Goal: Task Accomplishment & Management: Manage account settings

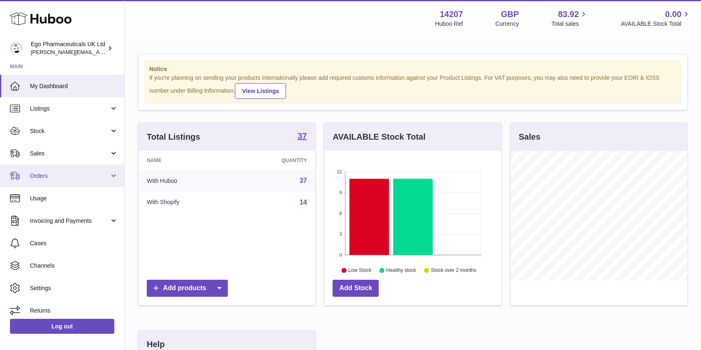
click at [90, 184] on link "Orders" at bounding box center [62, 176] width 124 height 22
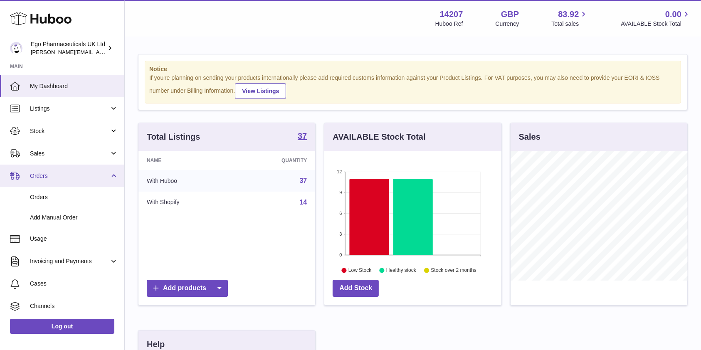
scroll to position [415684, 415637]
click at [56, 178] on span "Orders" at bounding box center [69, 176] width 79 height 8
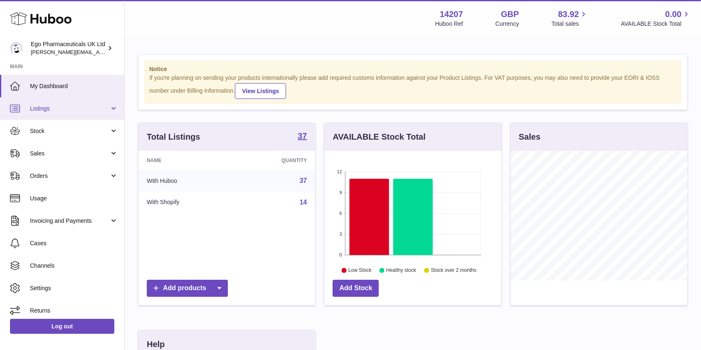
click at [73, 109] on span "Listings" at bounding box center [69, 109] width 79 height 8
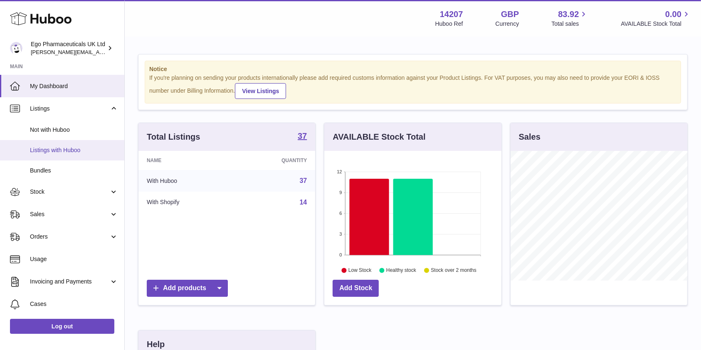
click at [60, 156] on link "Listings with Huboo" at bounding box center [62, 150] width 124 height 20
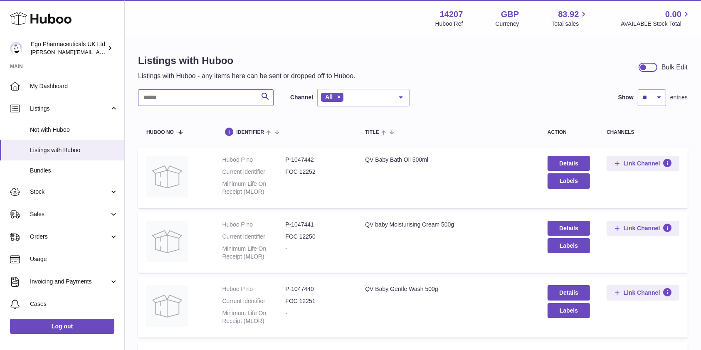
click at [161, 101] on input "text" at bounding box center [206, 97] width 136 height 17
type input "******"
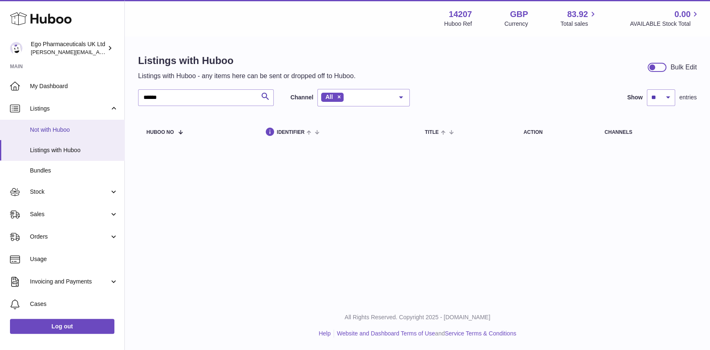
click at [53, 128] on span "Not with Huboo" at bounding box center [74, 130] width 88 height 8
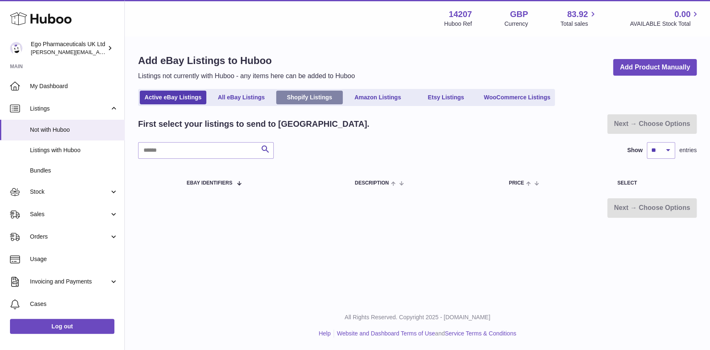
click at [310, 91] on link "Shopify Listings" at bounding box center [309, 98] width 67 height 14
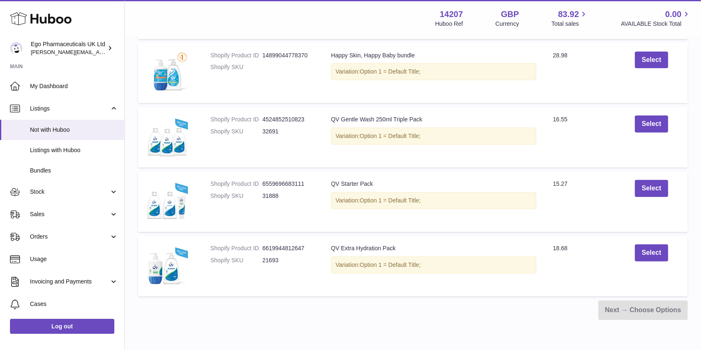
scroll to position [324, 0]
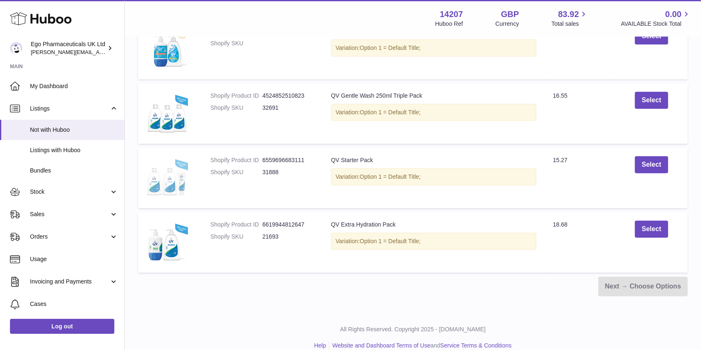
click at [180, 174] on img at bounding box center [167, 177] width 42 height 42
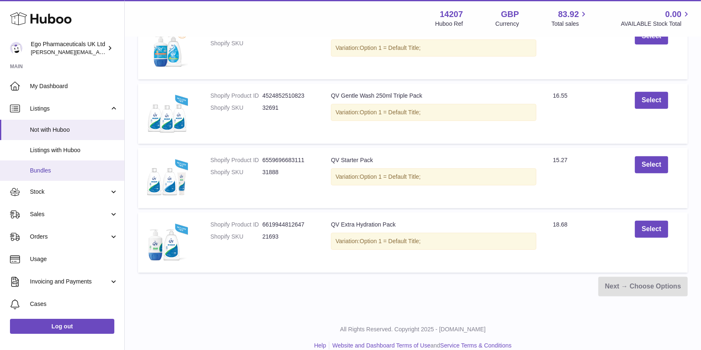
click at [64, 175] on link "Bundles" at bounding box center [62, 171] width 124 height 20
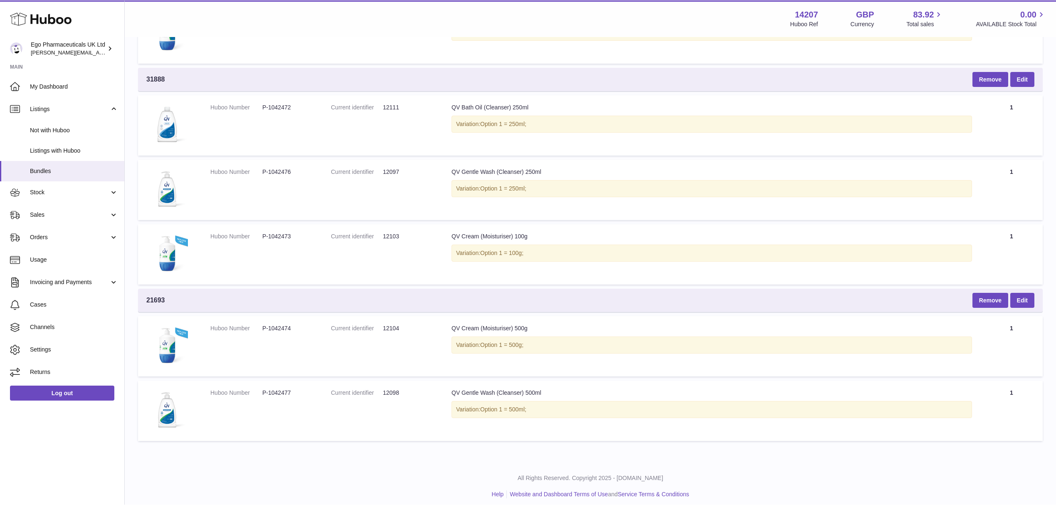
scroll to position [261, 0]
click at [519, 266] on td "Title QV Cream (Moisturiser) 100g Variation: Option 1 = 100g;" at bounding box center [711, 255] width 537 height 60
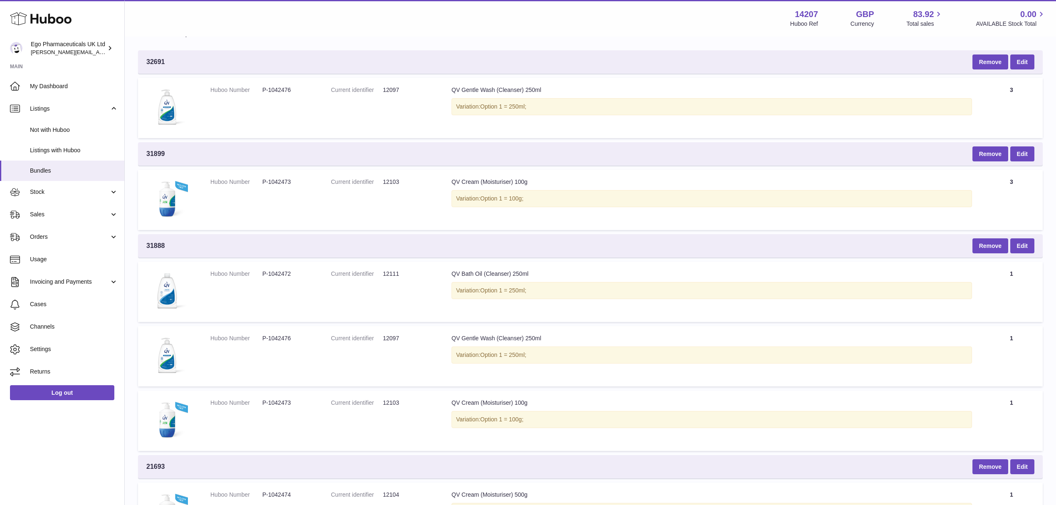
scroll to position [95, 0]
click at [482, 350] on td "Title QV Cream (Moisturiser) 100g Variation: Option 1 = 100g;" at bounding box center [711, 421] width 537 height 60
click at [430, 258] on table "Bundle SKU 32691 Remove Edit Huboo Number P-1042476 Current identifier 12097 Ti…" at bounding box center [590, 315] width 905 height 593
click at [709, 245] on link "Edit" at bounding box center [1022, 246] width 24 height 15
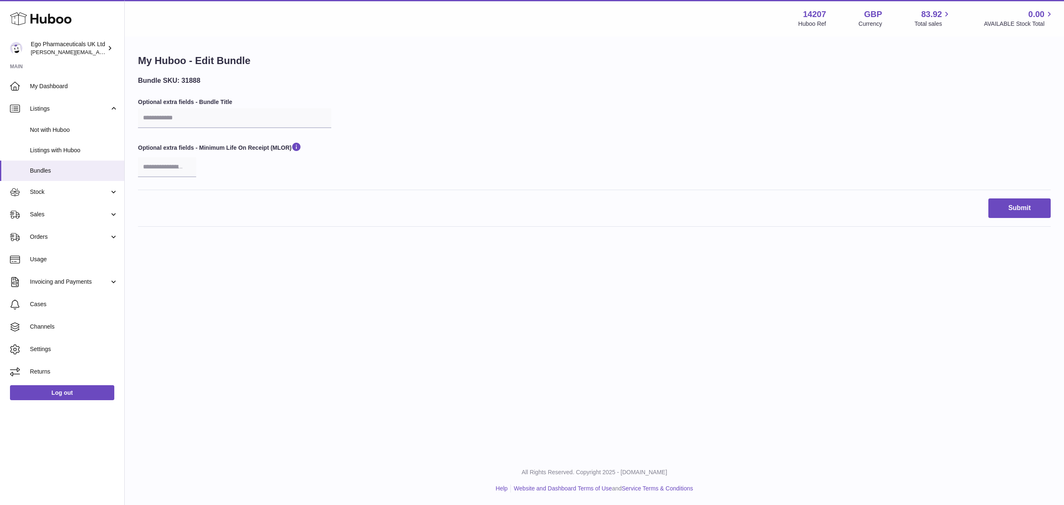
click at [368, 291] on div "Menu Huboo 14207 Huboo Ref GBP Currency 83.92 Total sales 0.00 AVAILABLE Stock …" at bounding box center [595, 228] width 940 height 456
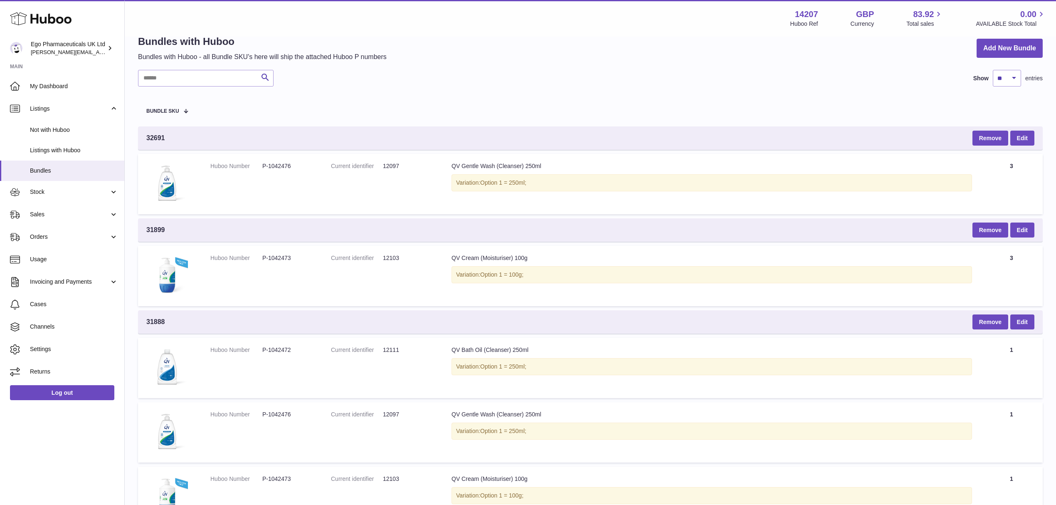
scroll to position [222, 0]
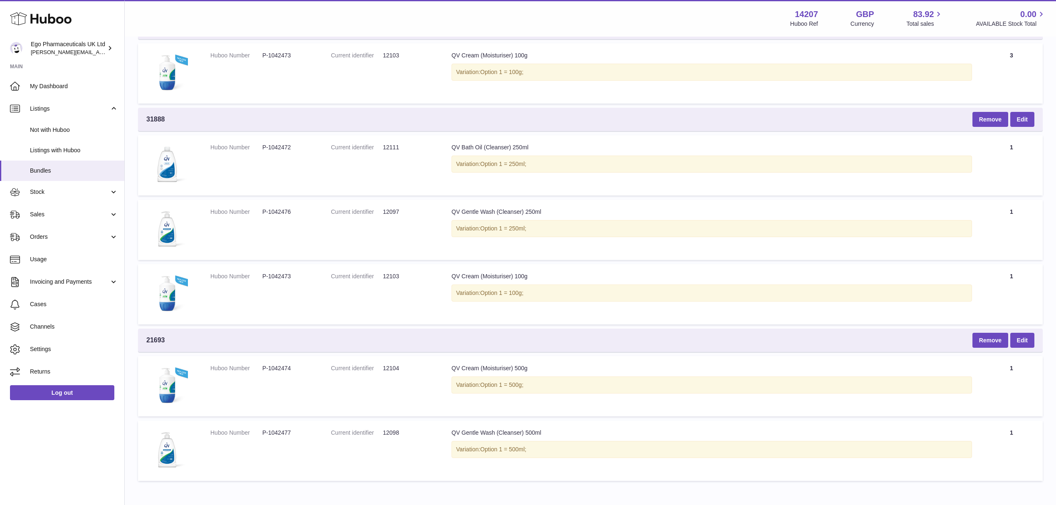
click at [376, 138] on td "Current identifier 12111" at bounding box center [383, 165] width 121 height 60
click at [398, 146] on dd "12111" at bounding box center [409, 147] width 52 height 8
click at [396, 145] on dd "12111" at bounding box center [409, 147] width 52 height 8
copy dd "12111"
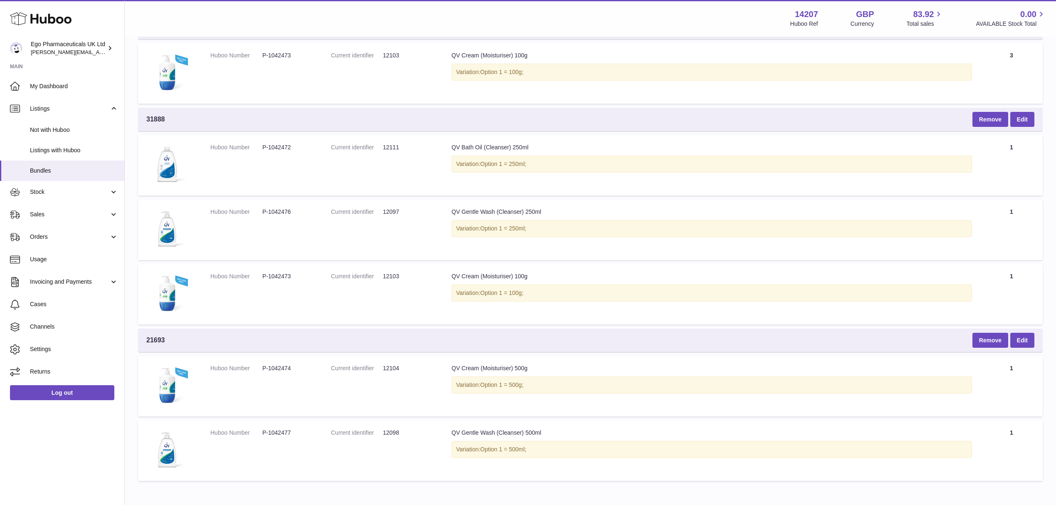
click at [344, 170] on td "Current identifier 12111" at bounding box center [383, 165] width 121 height 60
click at [1017, 115] on link "Edit" at bounding box center [1022, 119] width 24 height 15
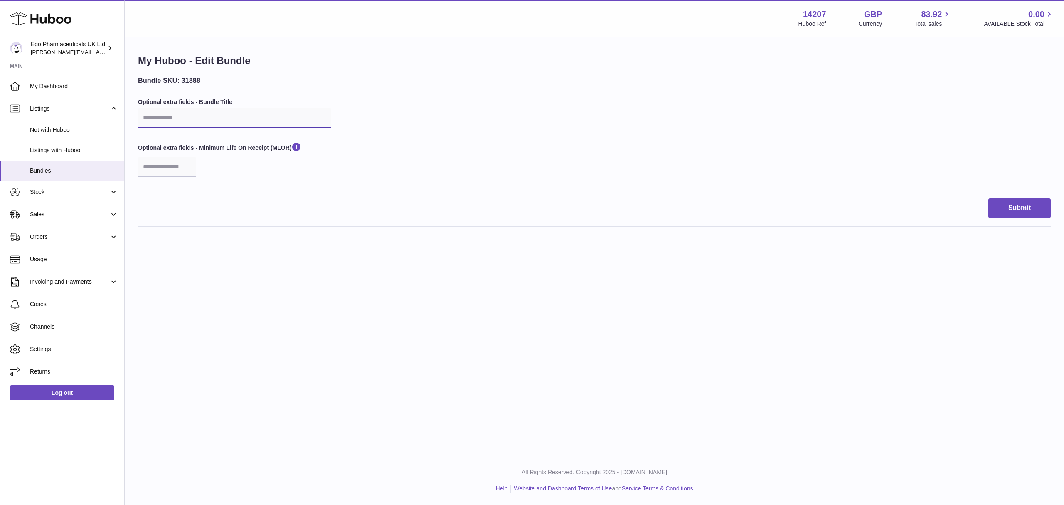
click at [180, 124] on input "text" at bounding box center [234, 118] width 193 height 20
click at [461, 80] on div "Bundle SKU: 31888 Optional extra fields - Bundle Title Optional extra fields - …" at bounding box center [594, 133] width 913 height 114
click at [158, 168] on input "number" at bounding box center [167, 167] width 58 height 20
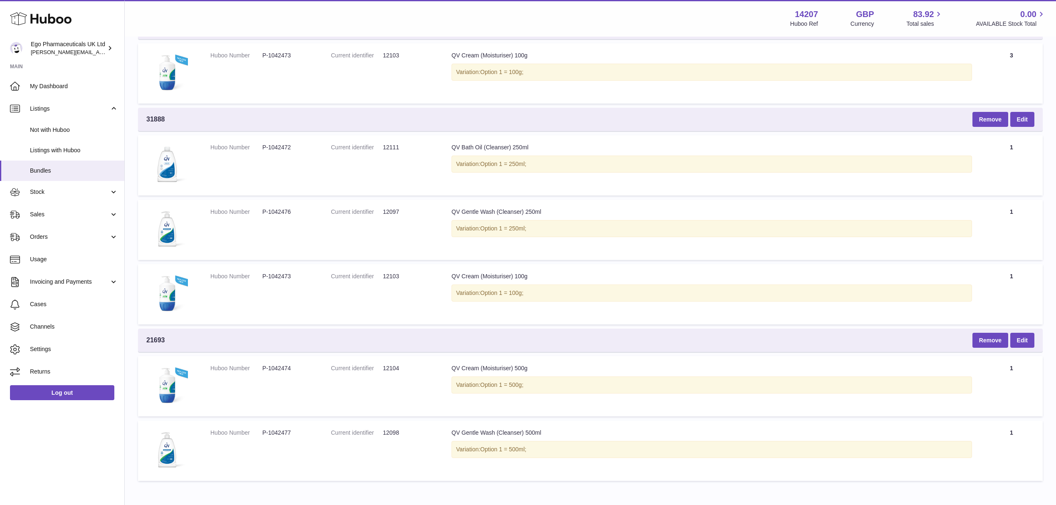
click at [557, 202] on td "Title QV Gentle Wash (Cleanser) 250ml Variation: Option 1 = 250ml;" at bounding box center [711, 230] width 537 height 60
click at [792, 209] on div "QV Gentle Wash (Cleanser) 250ml" at bounding box center [712, 212] width 521 height 8
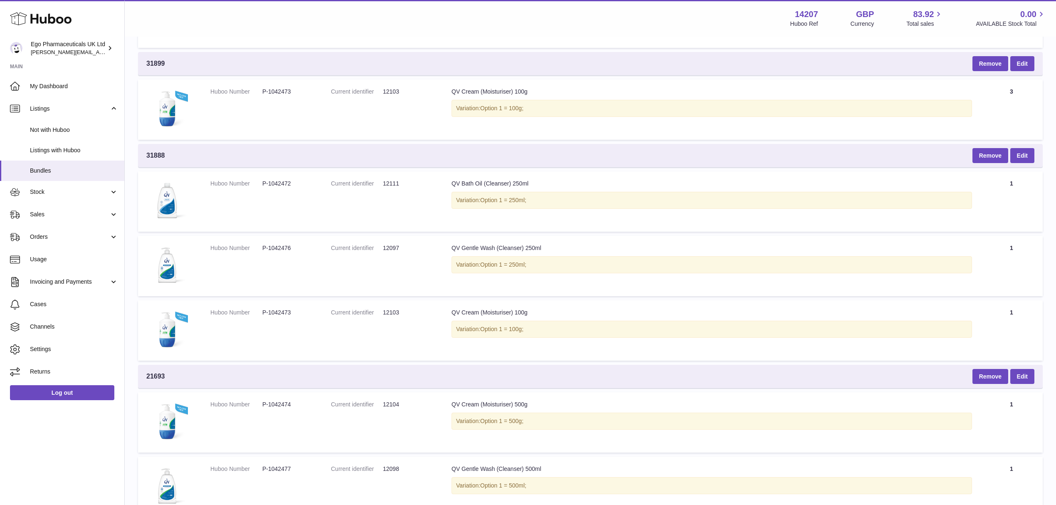
scroll to position [166, 0]
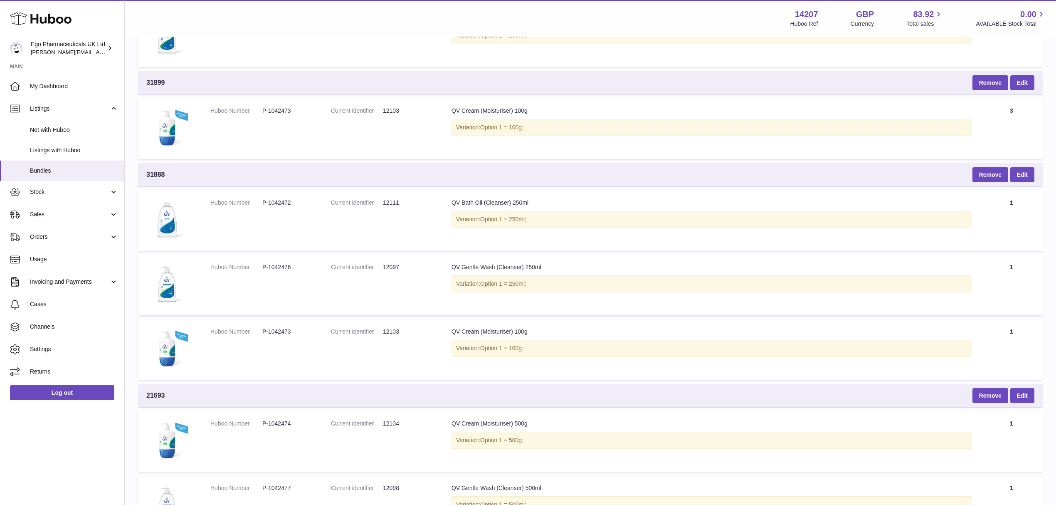
click at [671, 267] on div "QV Gentle Wash (Cleanser) 250ml" at bounding box center [712, 267] width 521 height 8
click at [1032, 168] on link "Edit" at bounding box center [1022, 174] width 24 height 15
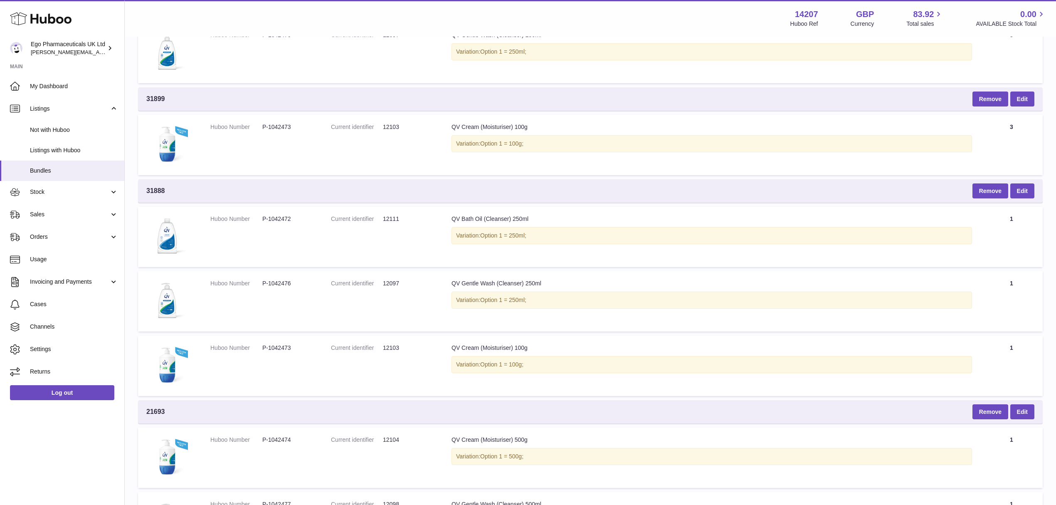
click at [600, 300] on div "Variation: Option 1 = 250ml;" at bounding box center [712, 299] width 521 height 17
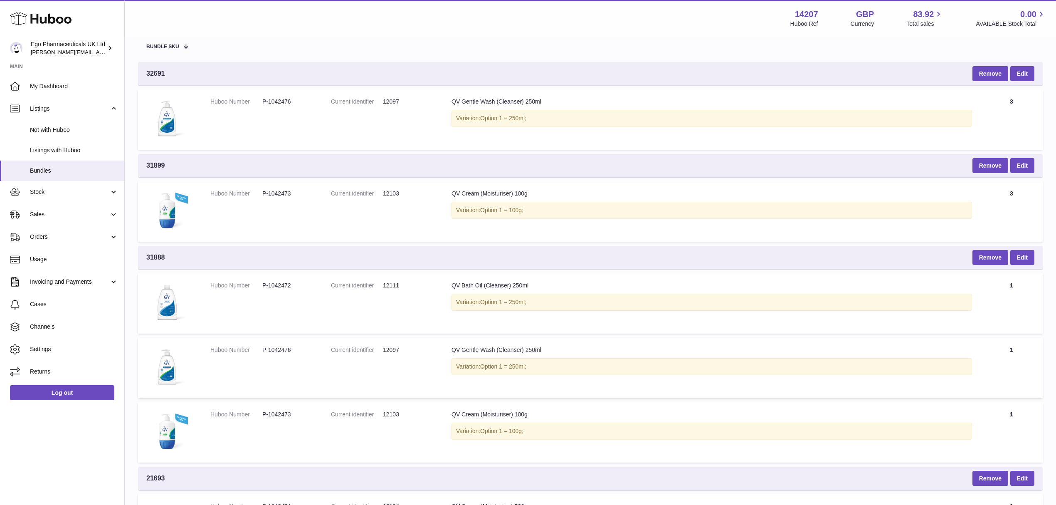
scroll to position [0, 0]
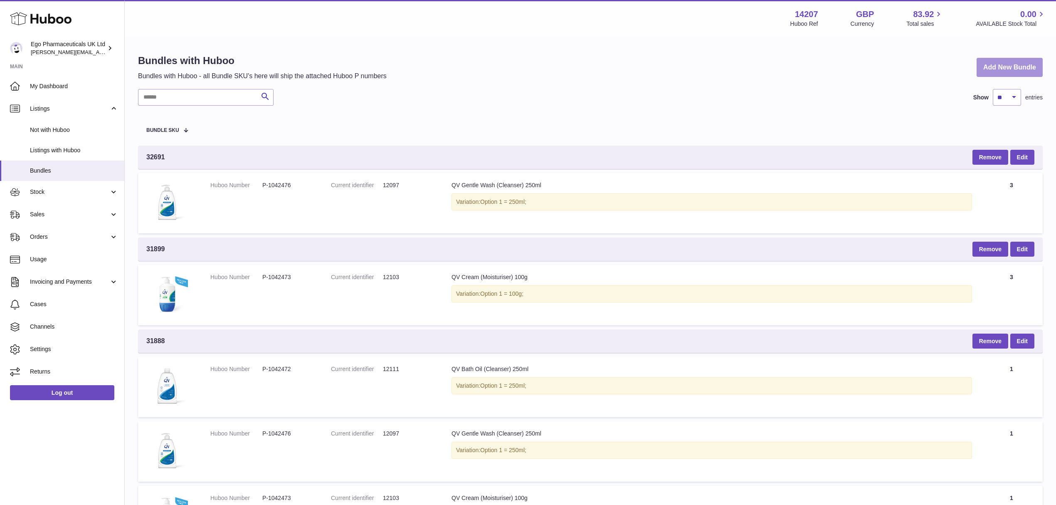
click at [995, 65] on link "Add New Bundle" at bounding box center [1010, 68] width 66 height 20
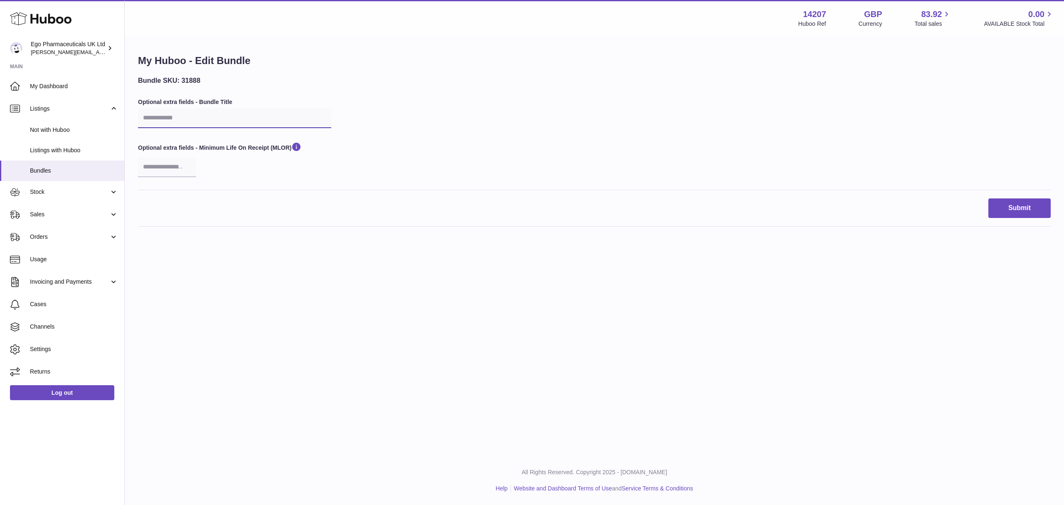
click at [290, 121] on input "text" at bounding box center [234, 118] width 193 height 20
click at [220, 99] on label "Optional extra fields - Bundle Title" at bounding box center [234, 102] width 193 height 8
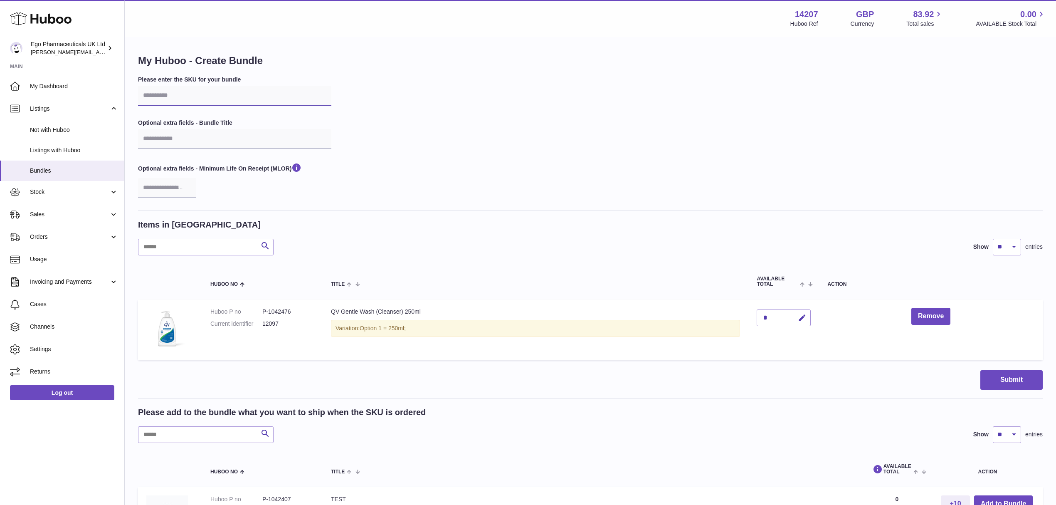
click at [187, 92] on input "text" at bounding box center [234, 96] width 193 height 20
type input "*****"
click at [184, 136] on input "text" at bounding box center [234, 139] width 193 height 20
click at [358, 123] on div "Please enter the SKU for your bundle ***** Optional extra fields - Bundle Title…" at bounding box center [590, 143] width 905 height 135
click at [177, 190] on input "number" at bounding box center [167, 188] width 58 height 20
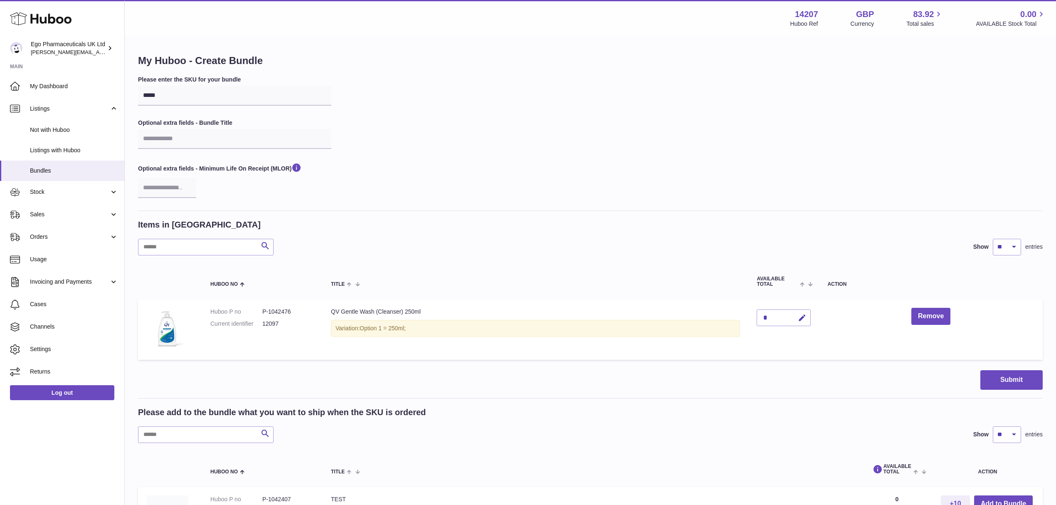
click at [549, 155] on div "Please enter the SKU for your bundle ***** Optional extra fields - Bundle Title…" at bounding box center [590, 143] width 905 height 135
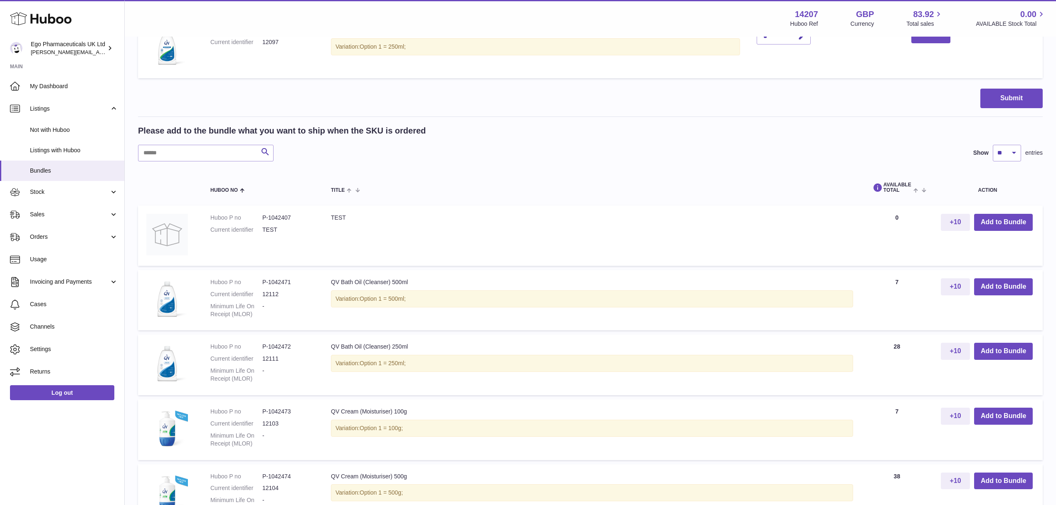
scroll to position [277, 0]
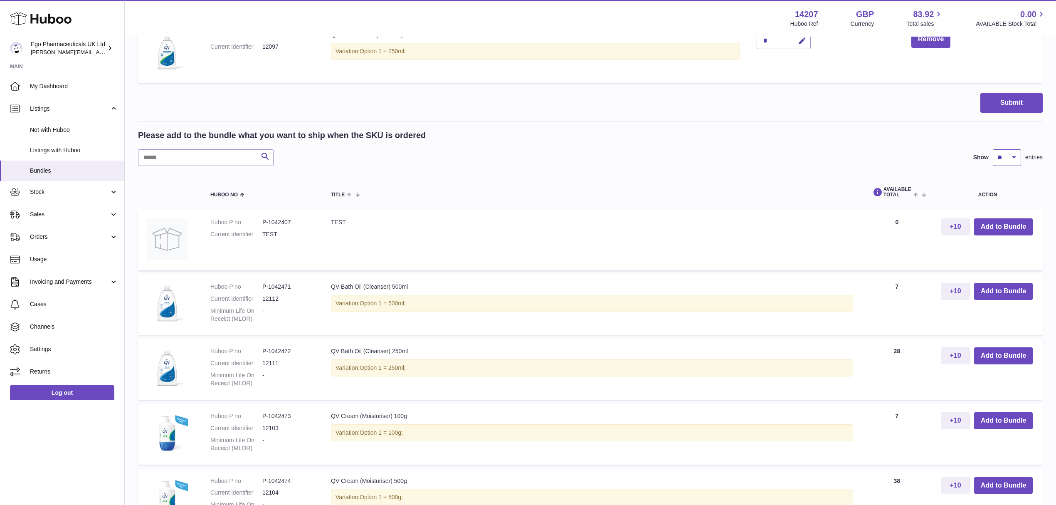
click at [1010, 150] on select "** ** ** ***" at bounding box center [1007, 157] width 28 height 17
select select "***"
click at [993, 149] on select "** ** ** ***" at bounding box center [1007, 157] width 28 height 17
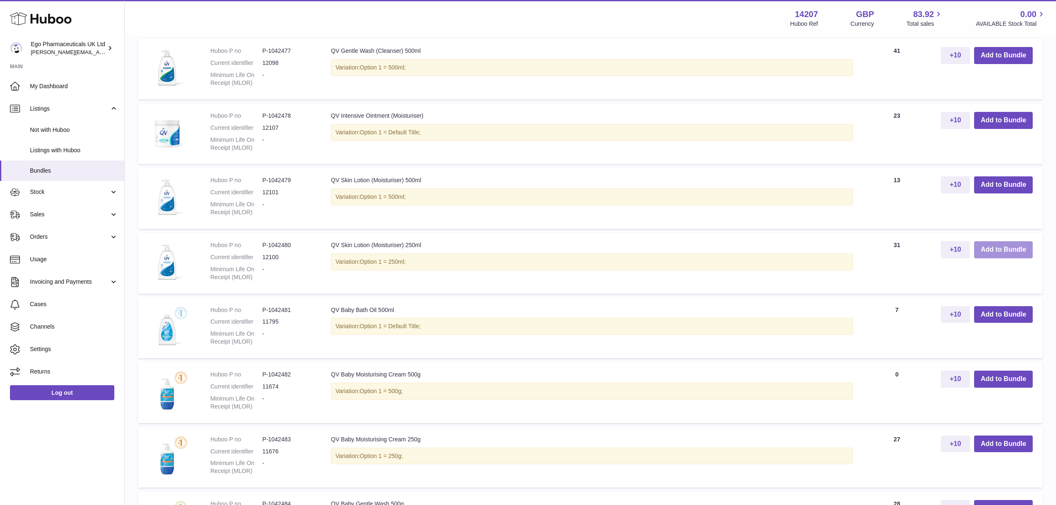
click at [1022, 248] on button "Add to Bundle" at bounding box center [1003, 249] width 59 height 17
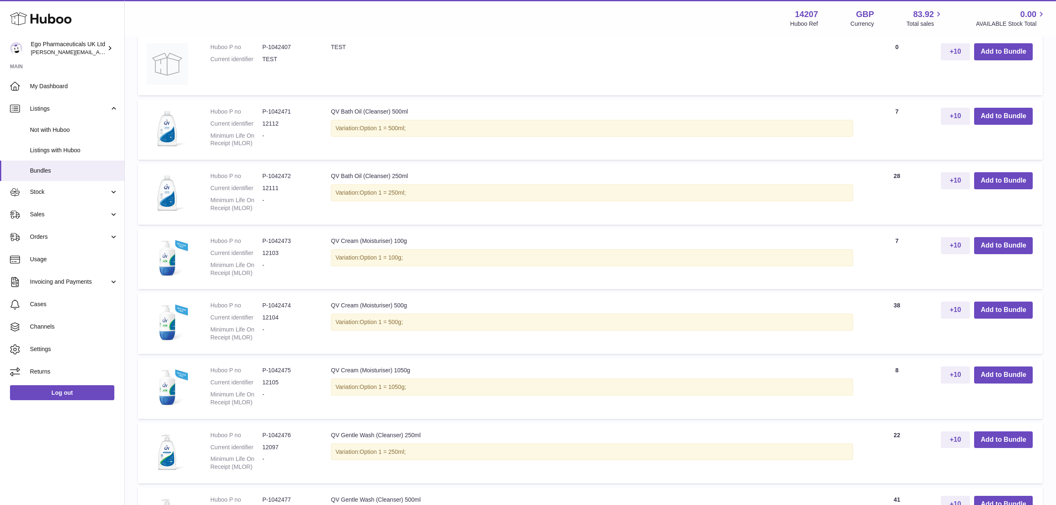
scroll to position [516, 0]
click at [1001, 244] on button "Add to Bundle" at bounding box center [1003, 246] width 59 height 17
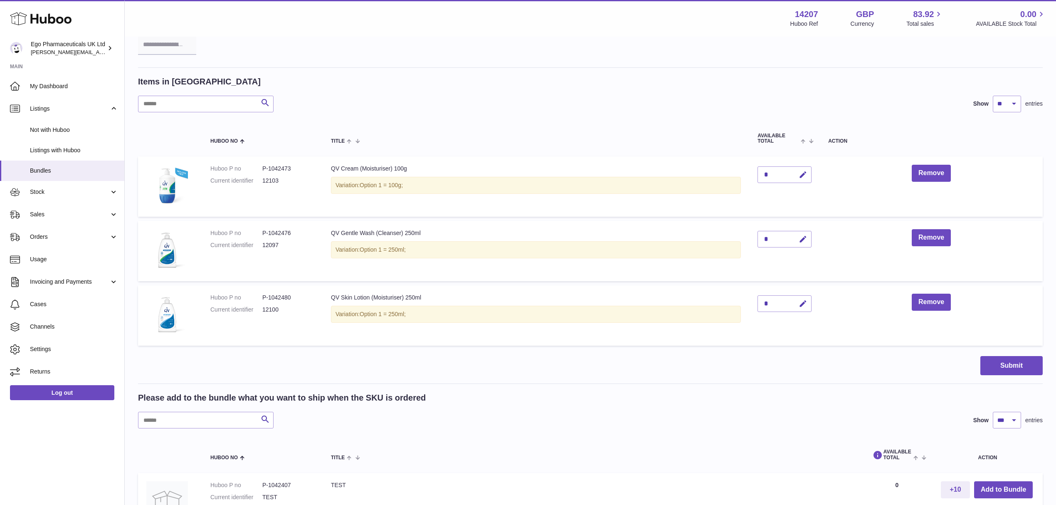
scroll to position [136, 0]
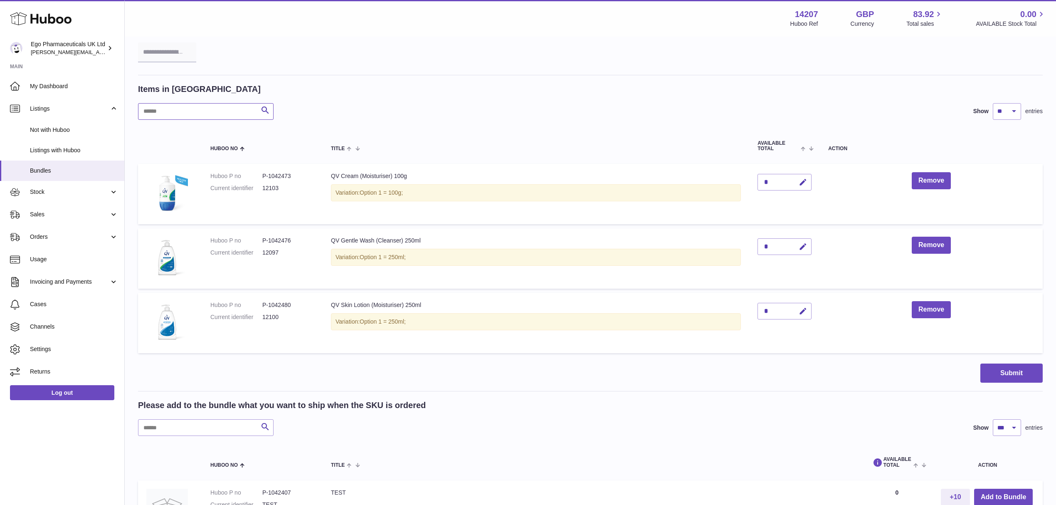
click at [190, 111] on input "text" at bounding box center [206, 111] width 136 height 17
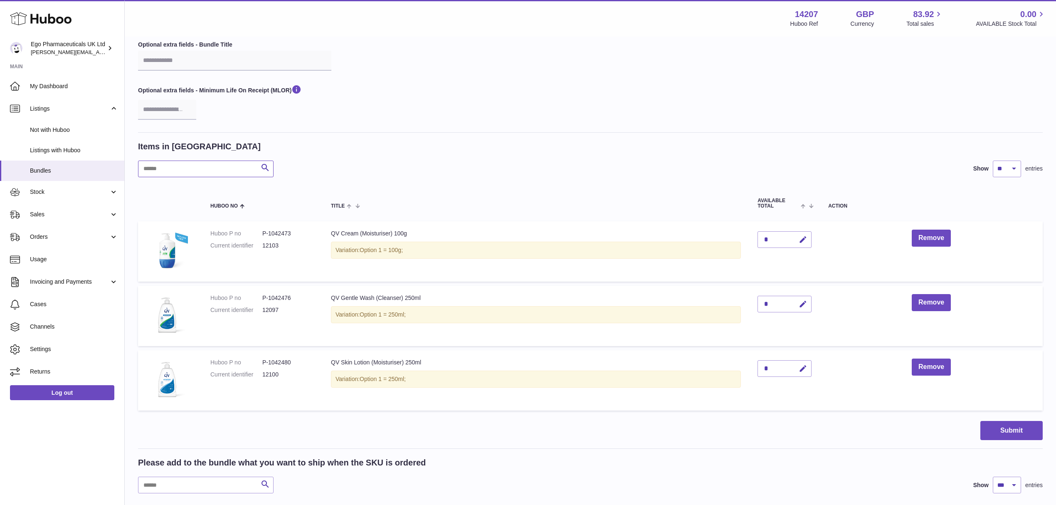
scroll to position [0, 0]
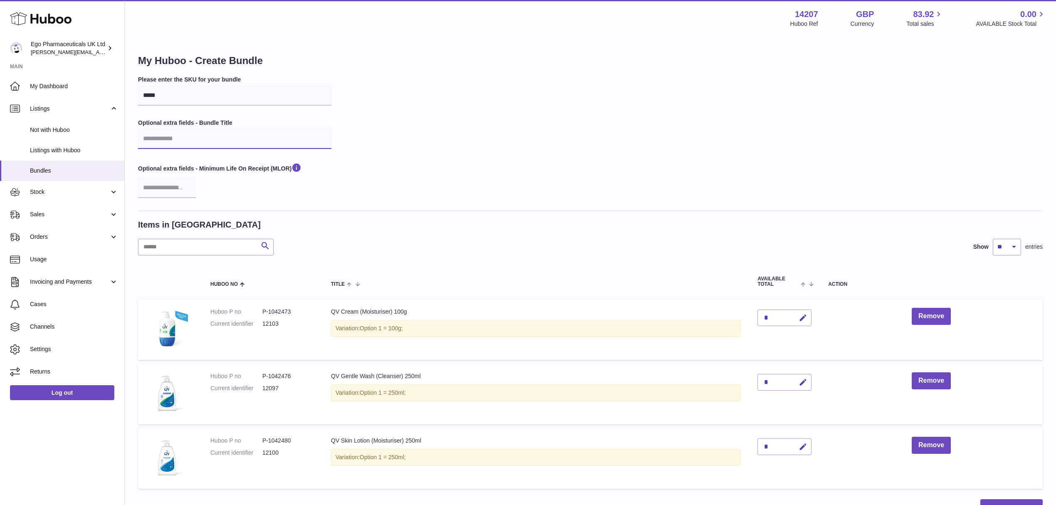
click at [206, 147] on input "text" at bounding box center [234, 139] width 193 height 20
paste input "**********"
type input "**********"
click at [533, 135] on div "**********" at bounding box center [590, 143] width 905 height 135
click at [807, 380] on icon "button" at bounding box center [803, 382] width 9 height 9
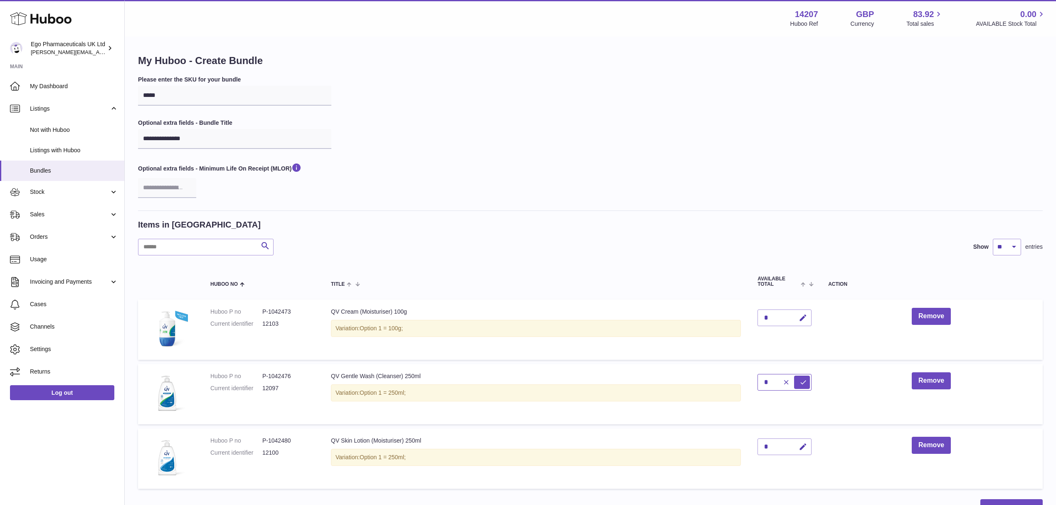
drag, startPoint x: 775, startPoint y: 380, endPoint x: 739, endPoint y: 380, distance: 35.8
click at [739, 380] on tr "Huboo P no P-1042476 Current identifier 12097 QV Gentle Wash (Cleanser) 250ml V…" at bounding box center [590, 394] width 905 height 60
type input "*"
drag, startPoint x: 699, startPoint y: 121, endPoint x: 751, endPoint y: 45, distance: 92.2
click at [699, 121] on div "**********" at bounding box center [590, 143] width 905 height 135
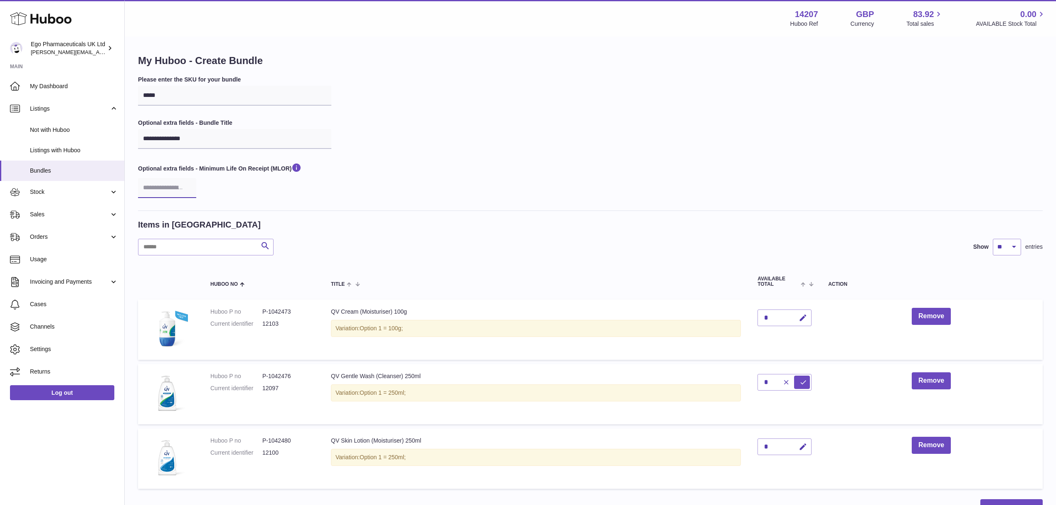
click at [167, 185] on input "number" at bounding box center [167, 188] width 58 height 20
click at [451, 178] on div "**********" at bounding box center [590, 143] width 905 height 135
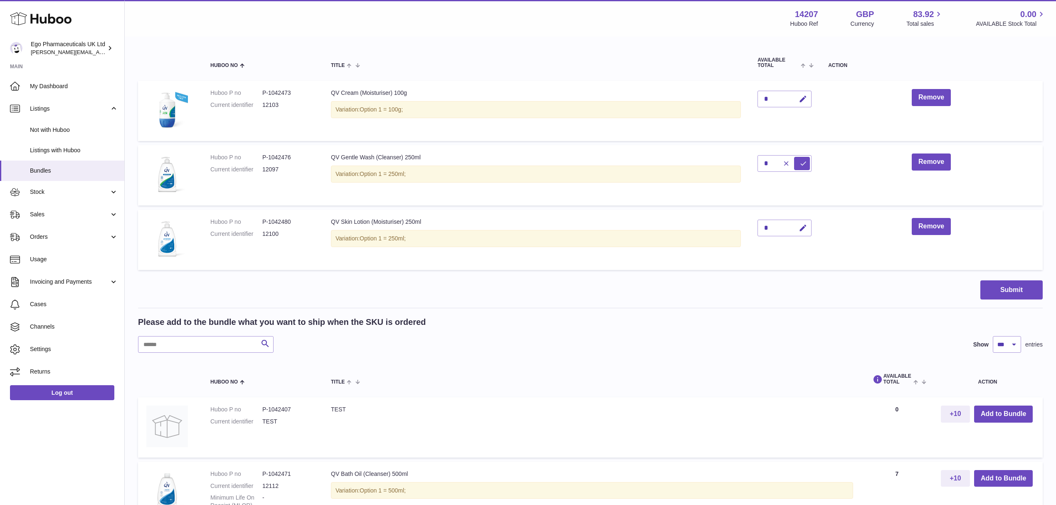
scroll to position [166, 0]
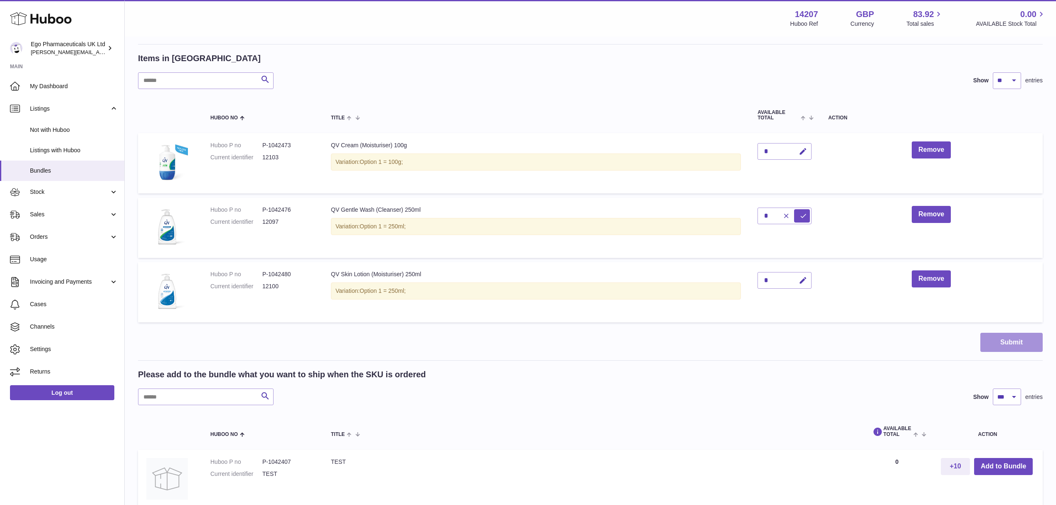
click at [1005, 340] on button "Submit" at bounding box center [1011, 343] width 62 height 20
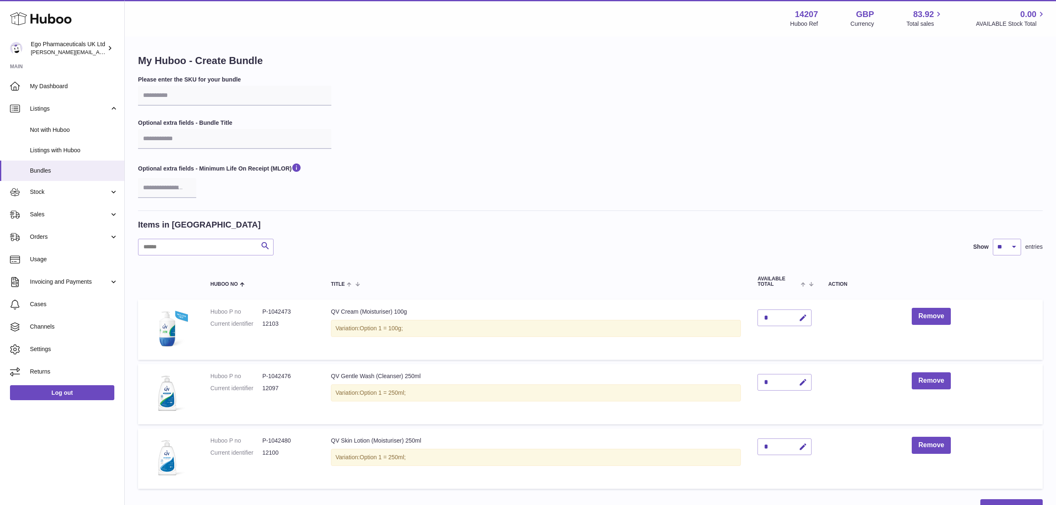
select select "***"
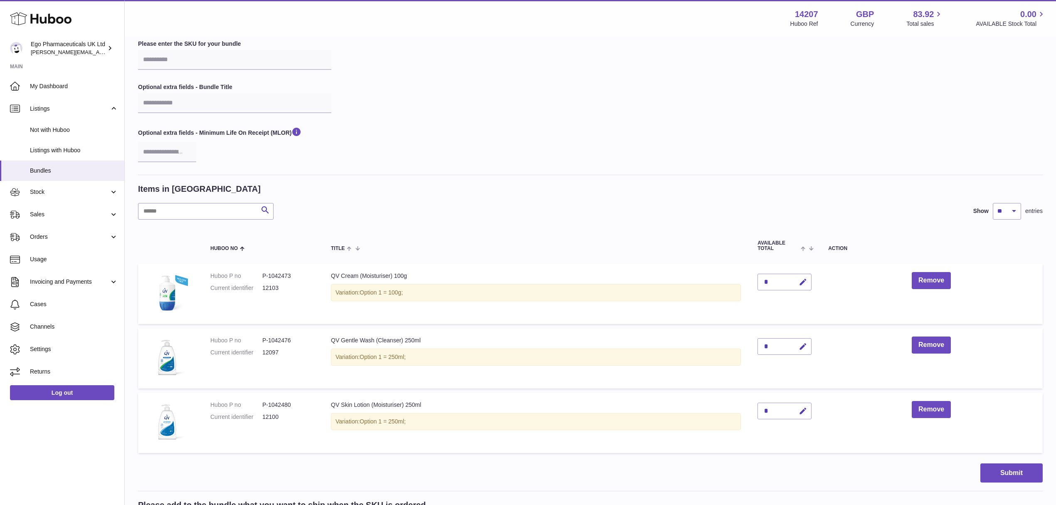
scroll to position [55, 0]
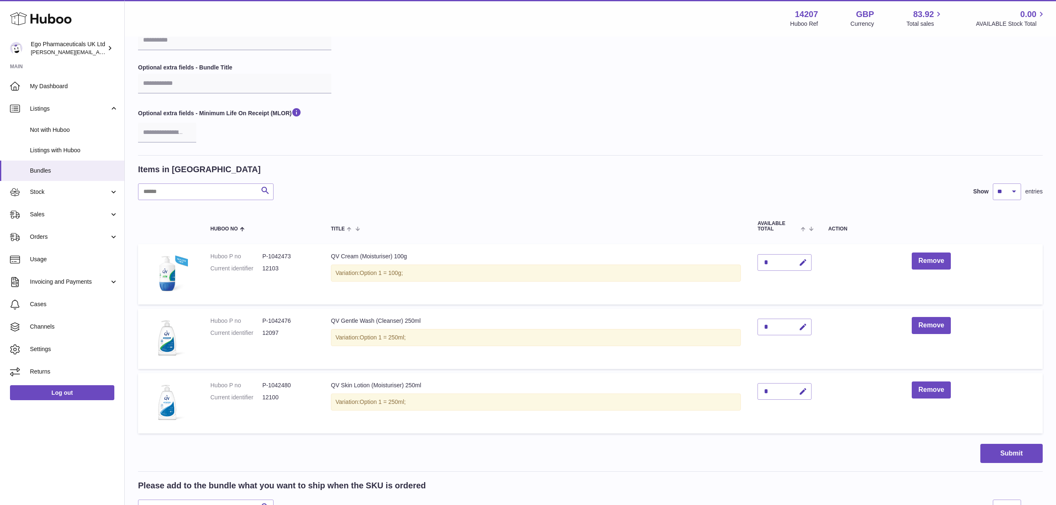
click at [778, 326] on div "*" at bounding box center [785, 327] width 54 height 17
click at [807, 328] on icon "button" at bounding box center [803, 327] width 9 height 9
click at [787, 325] on icon "button" at bounding box center [786, 326] width 7 height 7
click at [802, 328] on icon "button" at bounding box center [803, 327] width 9 height 9
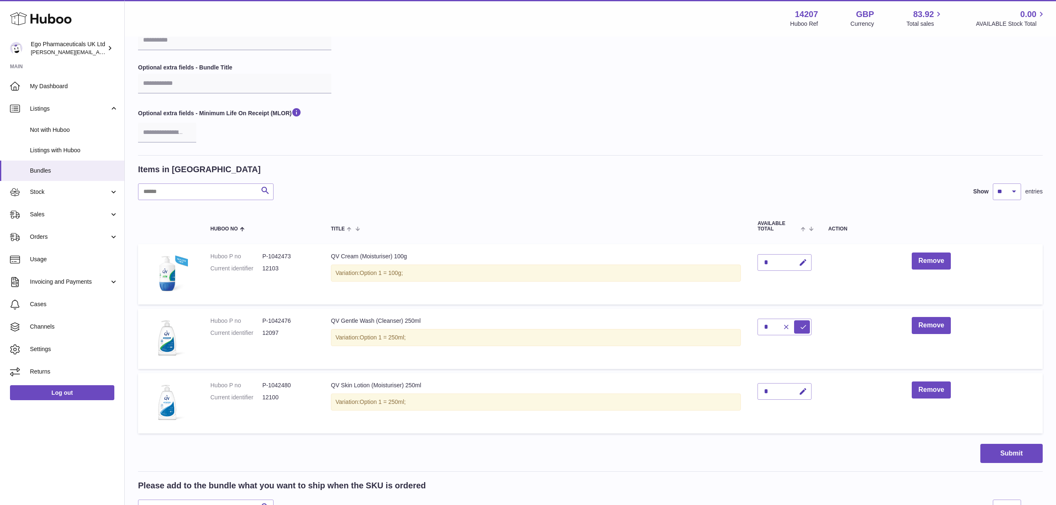
drag, startPoint x: 779, startPoint y: 328, endPoint x: 773, endPoint y: 326, distance: 6.5
click at [774, 327] on div "*" at bounding box center [785, 327] width 54 height 17
drag, startPoint x: 771, startPoint y: 325, endPoint x: 752, endPoint y: 324, distance: 19.2
click at [750, 325] on td "*" at bounding box center [784, 339] width 71 height 60
type input "*"
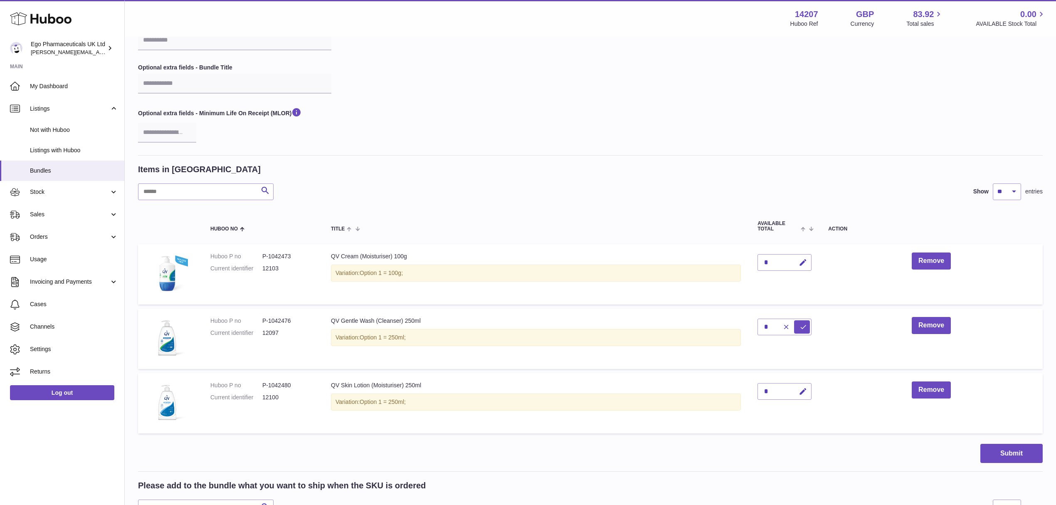
click at [620, 150] on div "Please enter the SKU for your bundle Optional extra fields - Bundle Title Optio…" at bounding box center [590, 87] width 905 height 135
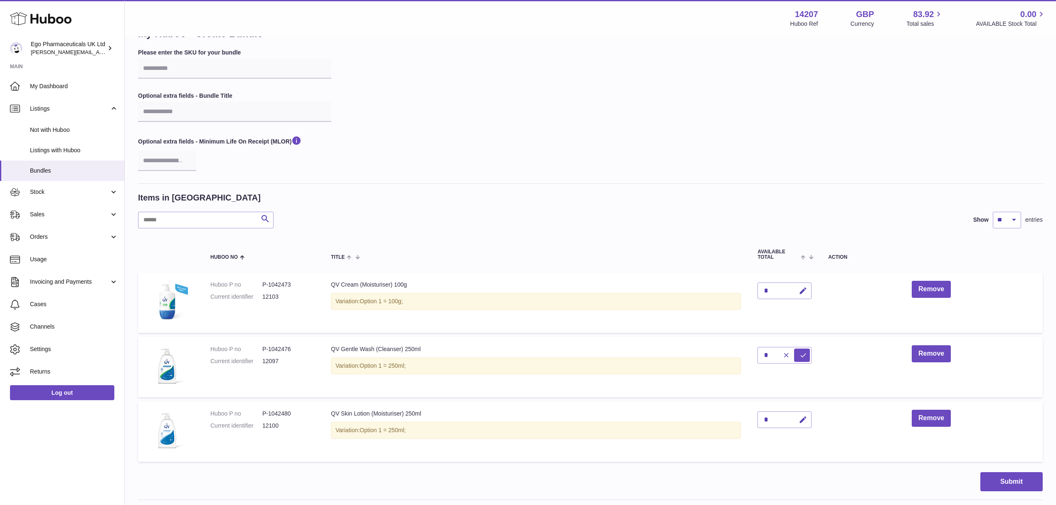
scroll to position [0, 0]
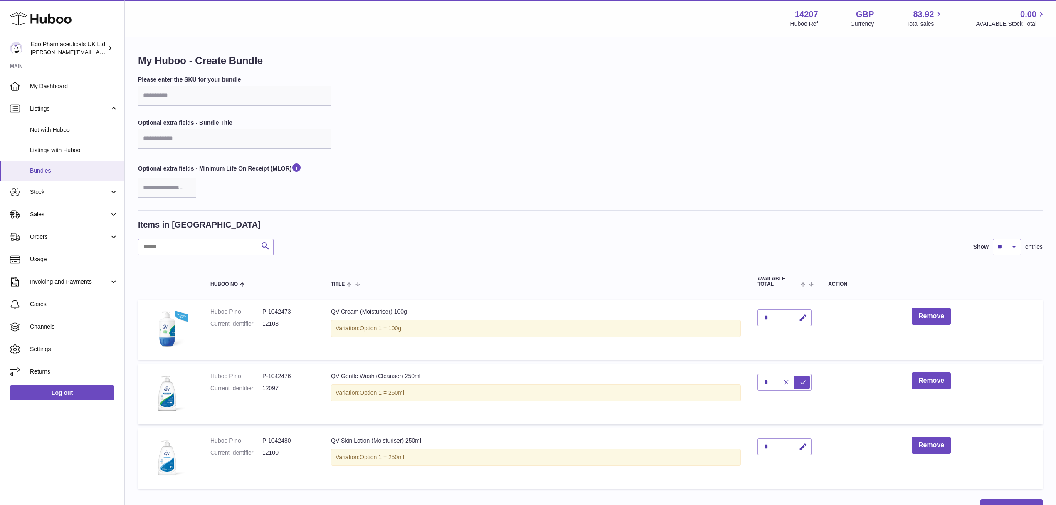
click at [59, 165] on link "Bundles" at bounding box center [62, 171] width 124 height 20
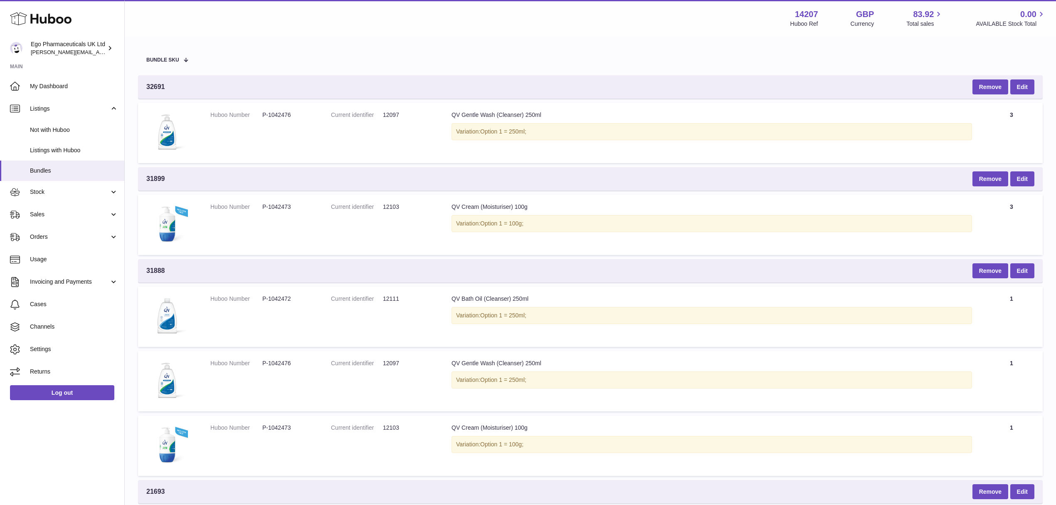
scroll to position [111, 0]
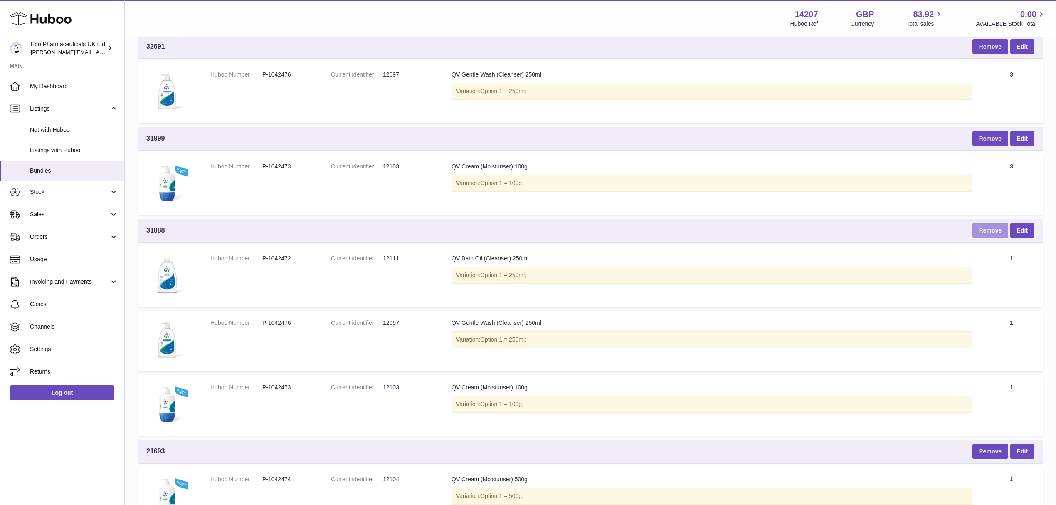
click at [976, 223] on button "Remove" at bounding box center [991, 230] width 36 height 15
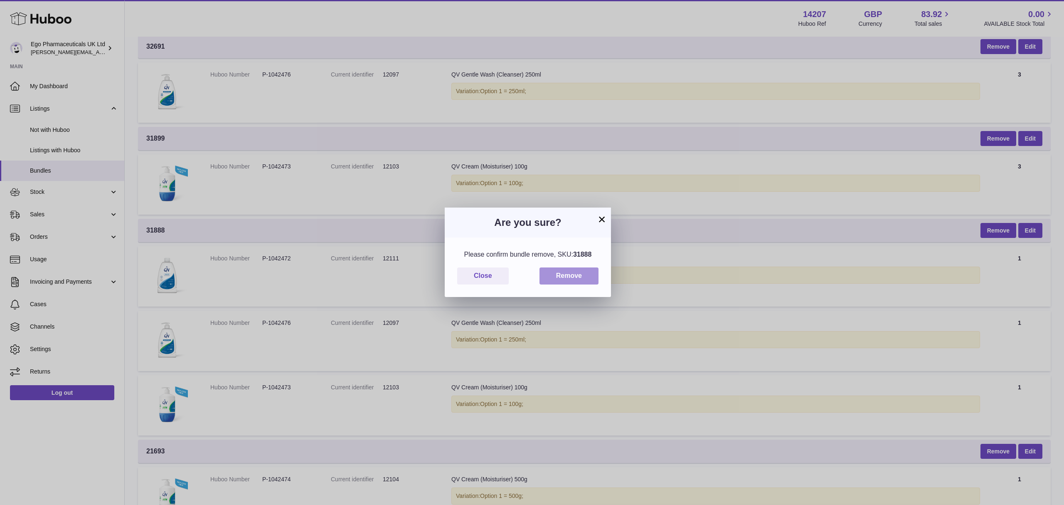
click at [580, 273] on button "Remove" at bounding box center [569, 275] width 59 height 17
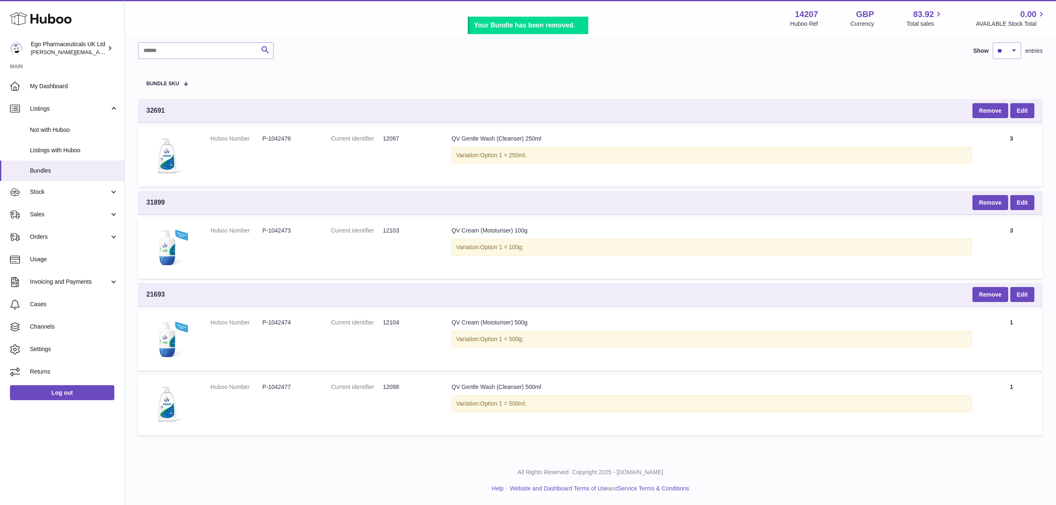
scroll to position [42, 0]
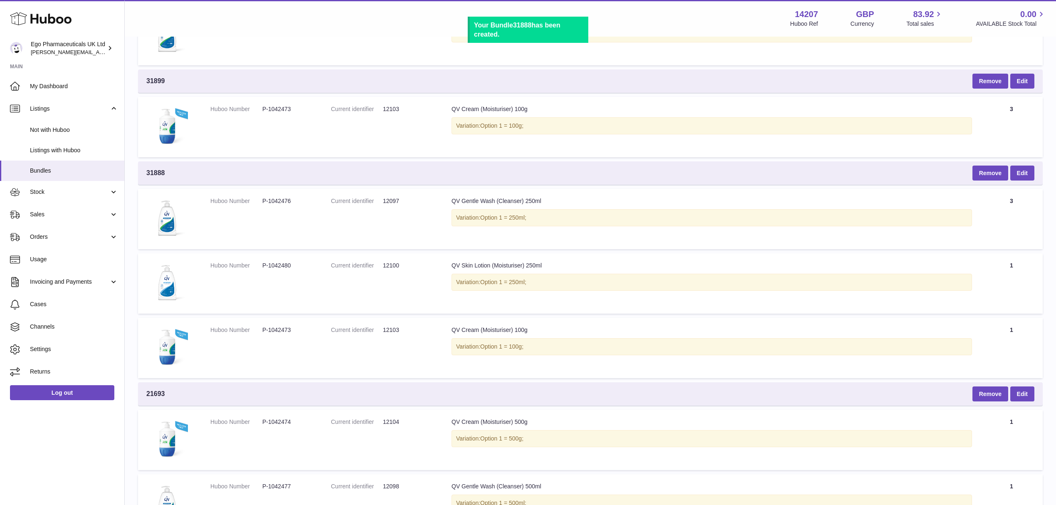
scroll to position [222, 0]
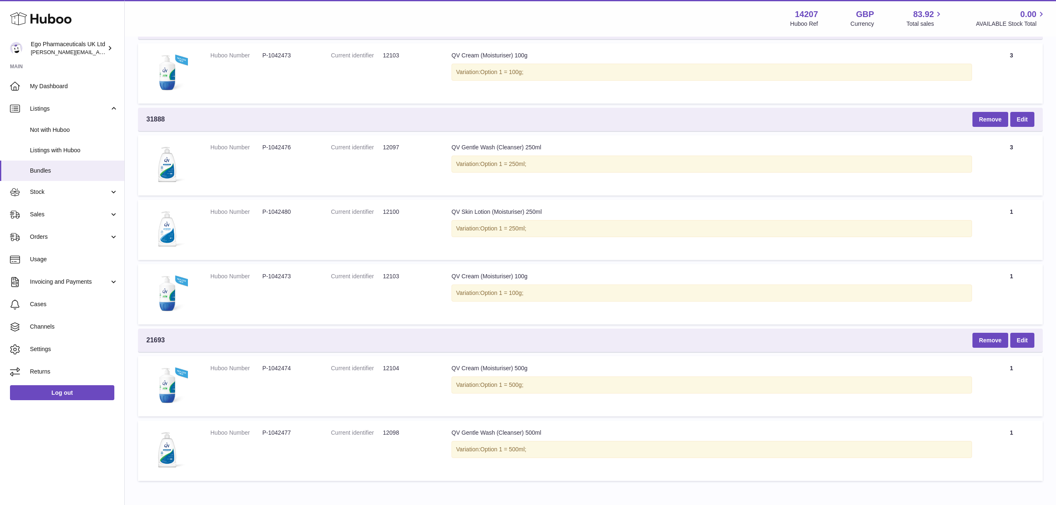
click at [329, 298] on td "Current identifier 12103" at bounding box center [383, 294] width 121 height 60
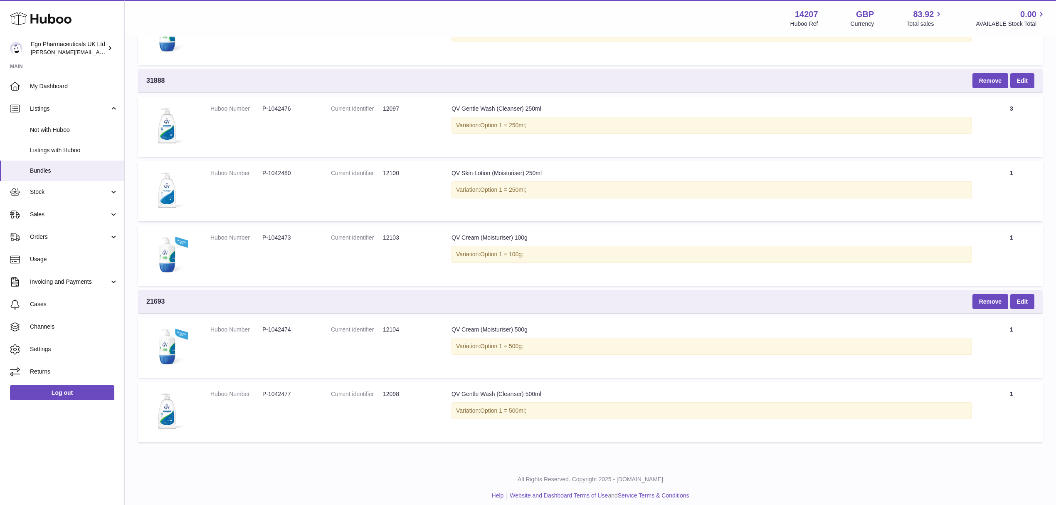
scroll to position [261, 0]
